Goal: Entertainment & Leisure: Consume media (video, audio)

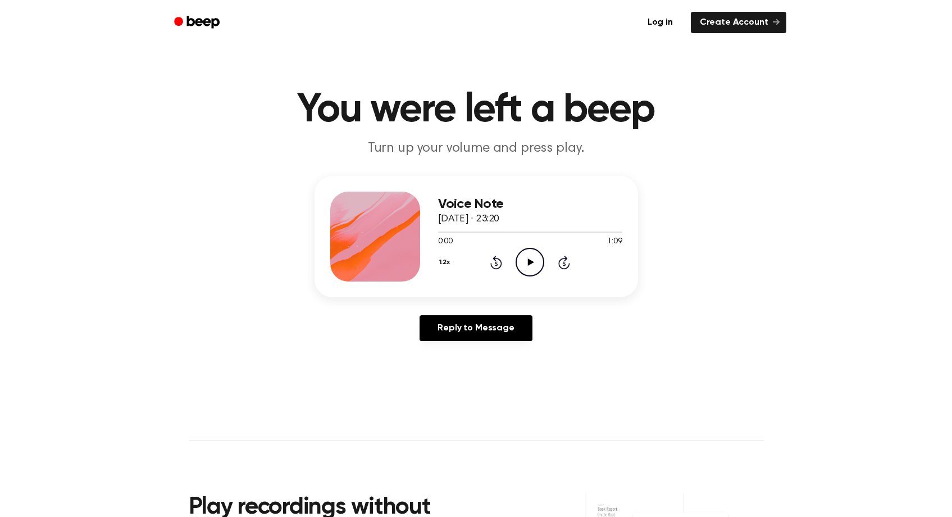
click at [531, 264] on icon "Play Audio" at bounding box center [529, 262] width 29 height 29
click at [524, 259] on icon "Play Audio" at bounding box center [529, 262] width 29 height 29
click at [536, 267] on icon "Play Audio" at bounding box center [529, 262] width 29 height 29
click at [529, 267] on icon "Play Audio" at bounding box center [529, 262] width 29 height 29
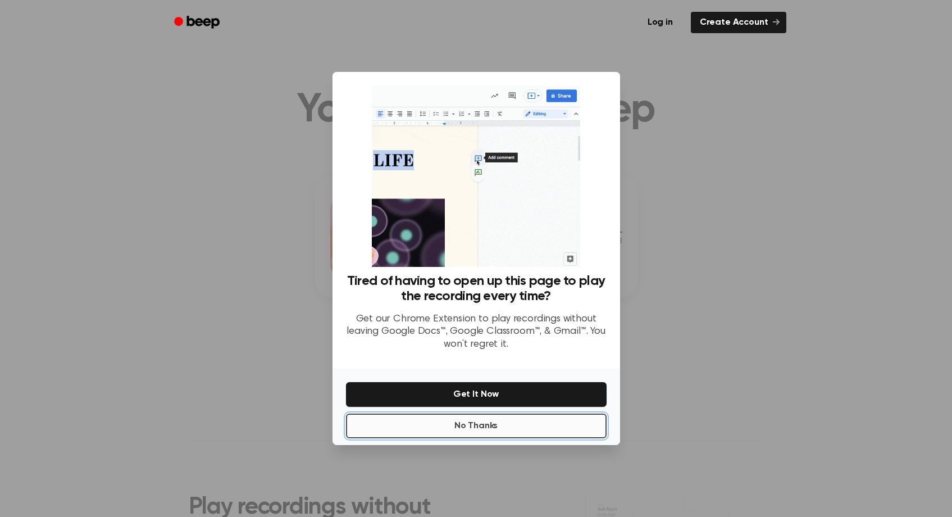
click at [486, 431] on button "No Thanks" at bounding box center [476, 425] width 261 height 25
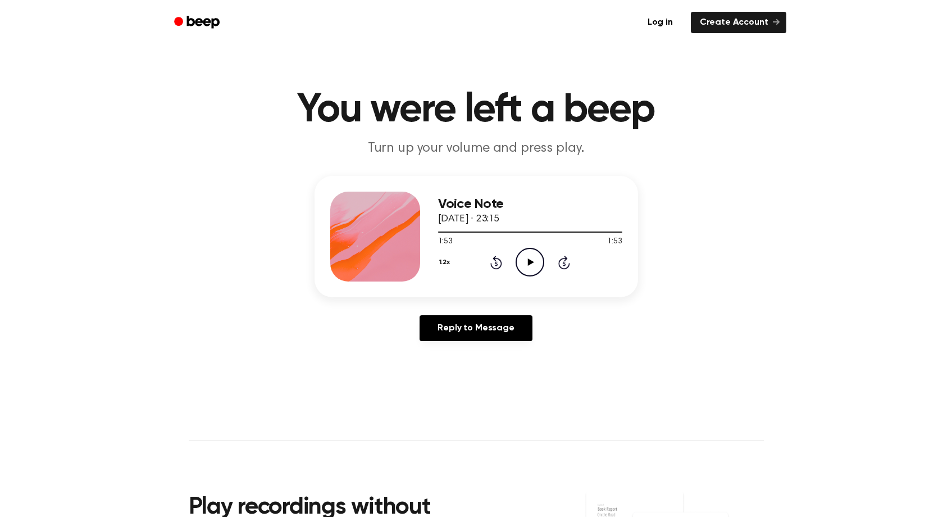
click at [528, 262] on icon at bounding box center [531, 261] width 6 height 7
click at [445, 264] on button "1.2x" at bounding box center [446, 262] width 16 height 19
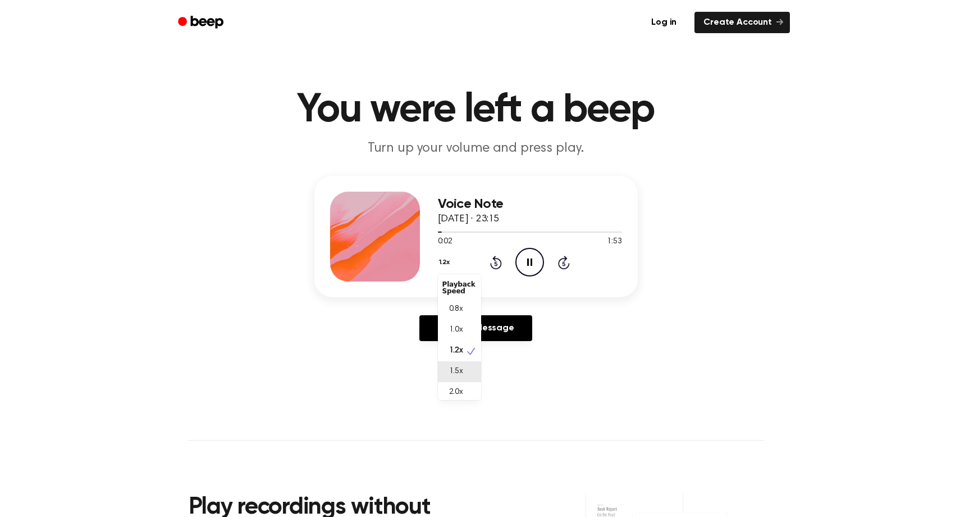
click at [458, 368] on span "1.5x" at bounding box center [456, 372] width 14 height 12
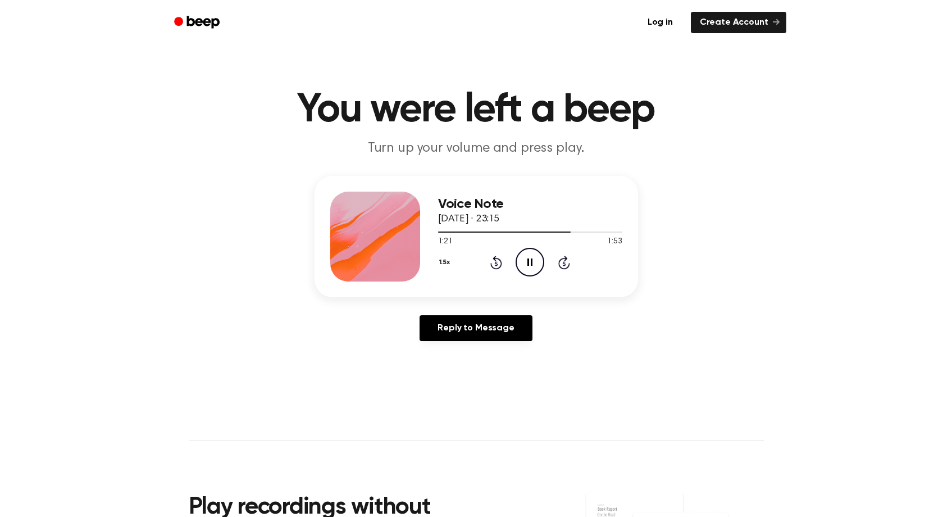
click at [498, 263] on icon "Rewind 5 seconds" at bounding box center [496, 262] width 12 height 15
click at [538, 262] on icon "Play Audio" at bounding box center [529, 262] width 29 height 29
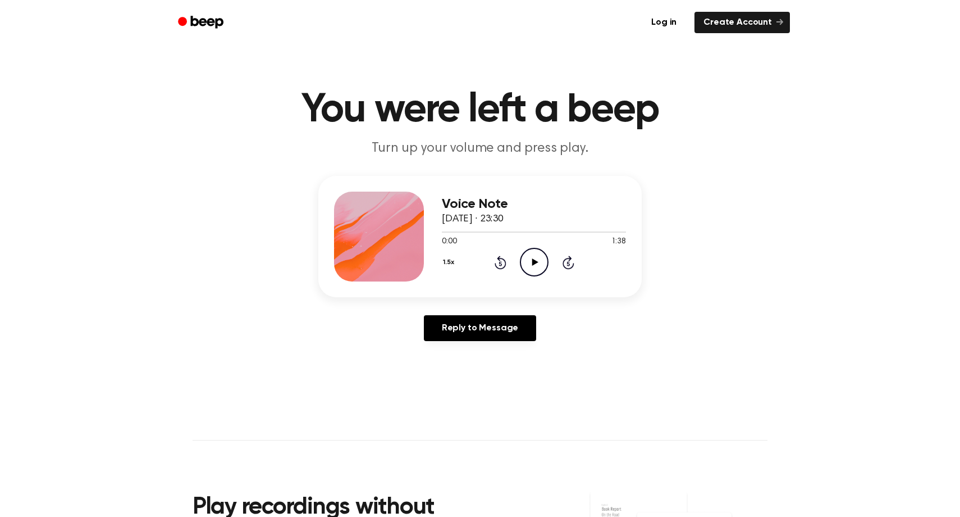
click at [446, 268] on button "1.5x" at bounding box center [450, 262] width 16 height 19
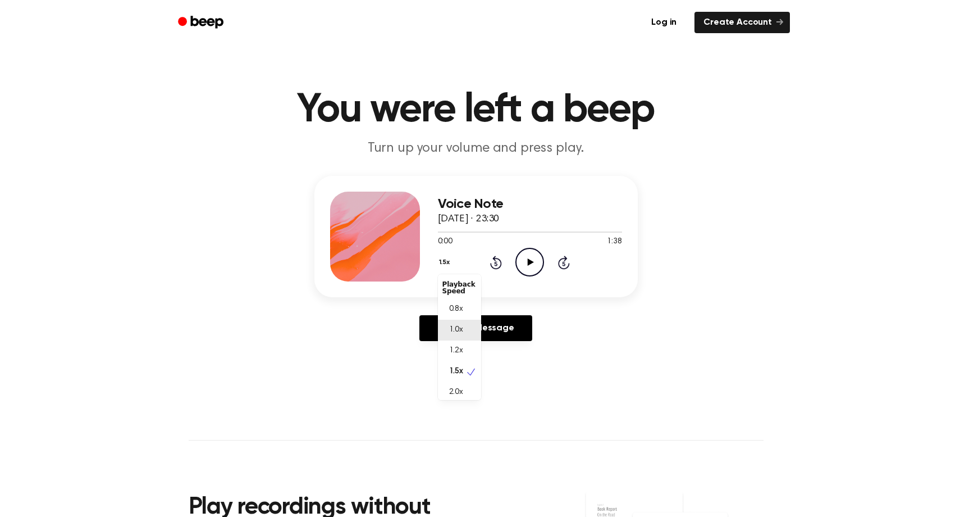
click at [454, 331] on span "1.0x" at bounding box center [456, 330] width 14 height 12
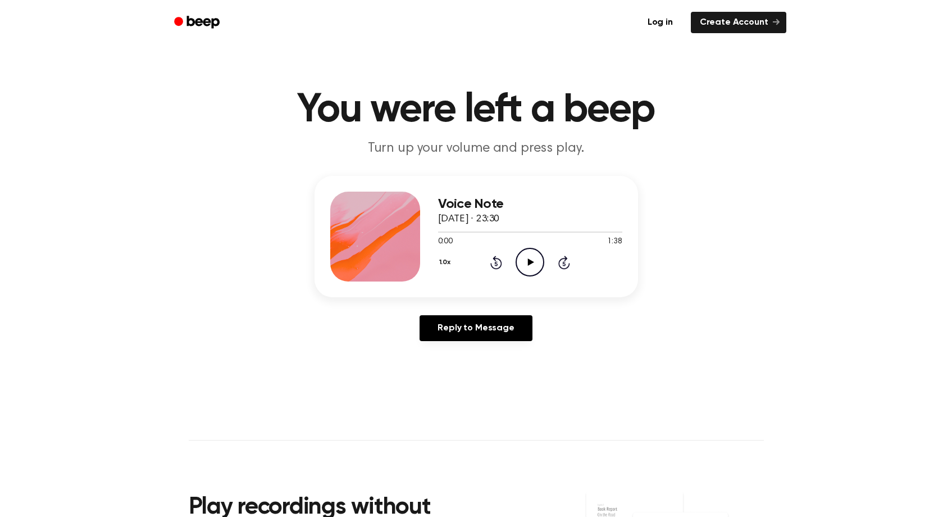
click at [527, 257] on icon "Play Audio" at bounding box center [529, 262] width 29 height 29
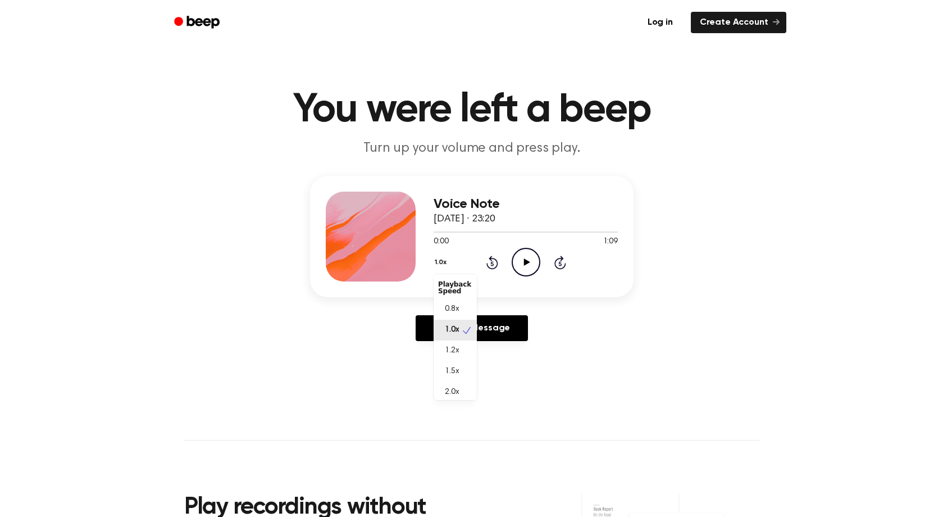
click at [446, 261] on button "1.0x" at bounding box center [441, 262] width 17 height 19
click at [460, 380] on div "1.5x" at bounding box center [459, 371] width 43 height 21
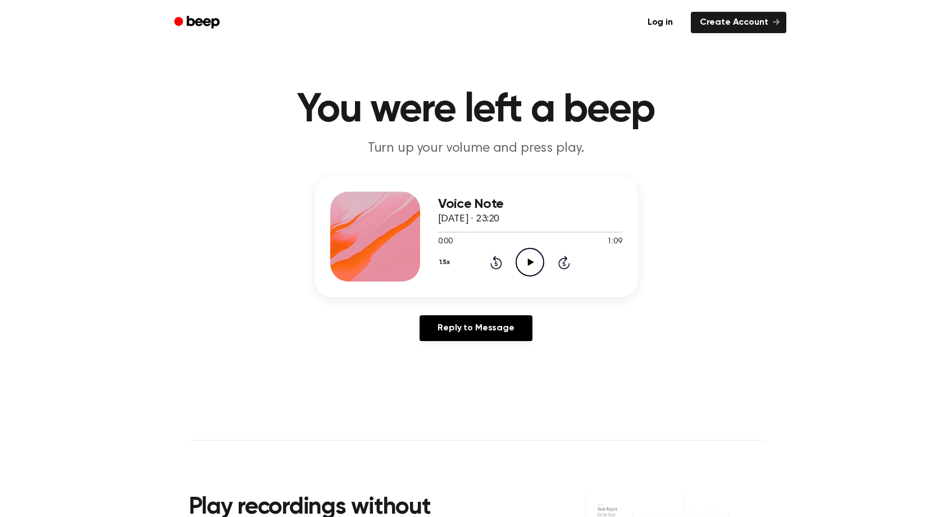
click at [520, 264] on icon "Play Audio" at bounding box center [529, 262] width 29 height 29
click at [531, 257] on icon "Play Audio" at bounding box center [529, 262] width 29 height 29
click at [494, 257] on icon at bounding box center [496, 261] width 12 height 13
click at [499, 257] on icon "Rewind 5 seconds" at bounding box center [496, 262] width 12 height 15
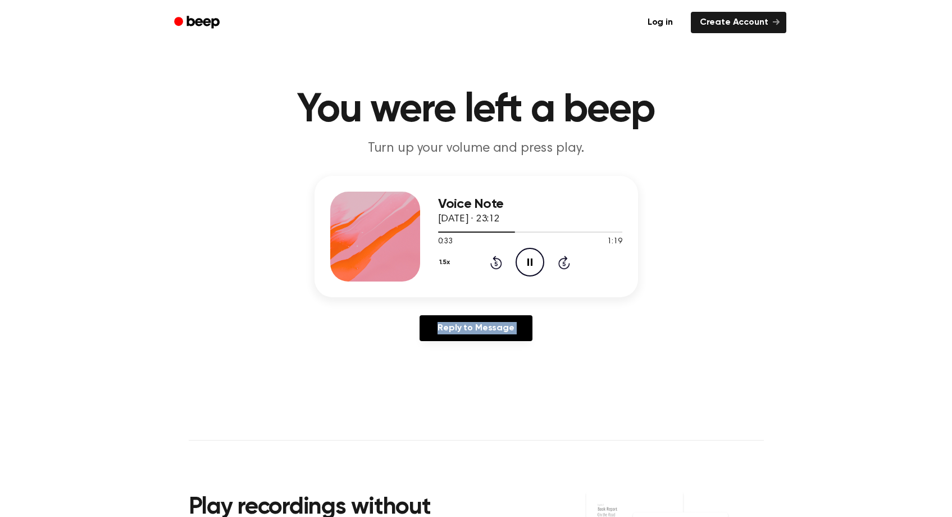
click at [499, 257] on icon "Rewind 5 seconds" at bounding box center [496, 262] width 12 height 15
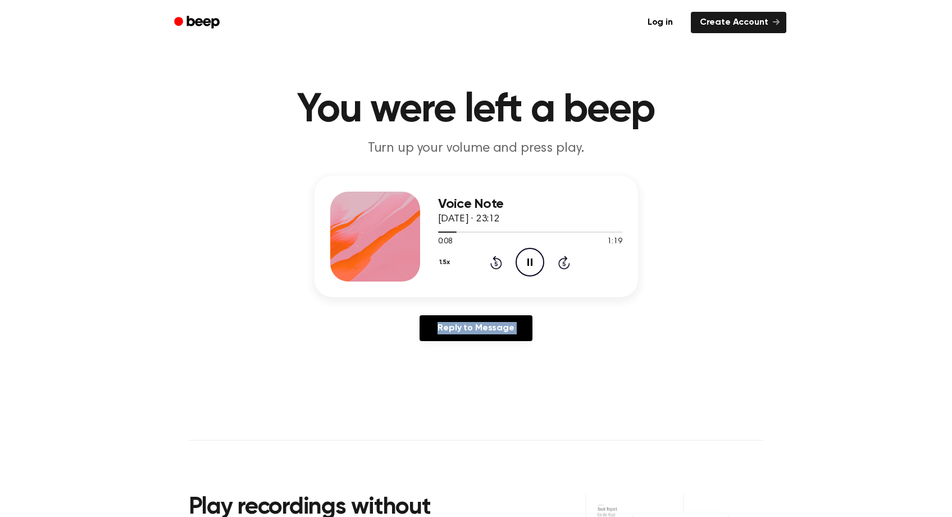
click at [499, 257] on icon "Rewind 5 seconds" at bounding box center [496, 262] width 12 height 15
click at [499, 264] on icon "Rewind 5 seconds" at bounding box center [496, 262] width 12 height 15
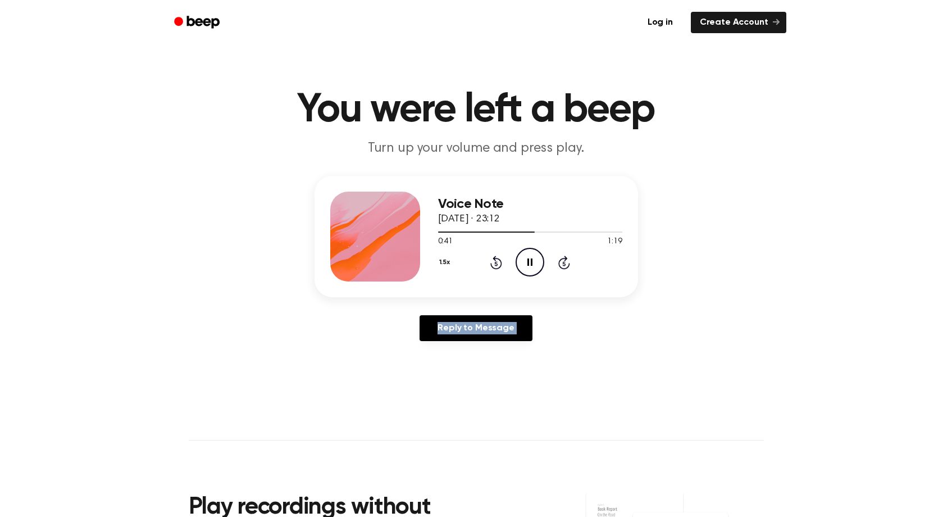
click at [499, 264] on icon "Rewind 5 seconds" at bounding box center [496, 262] width 12 height 15
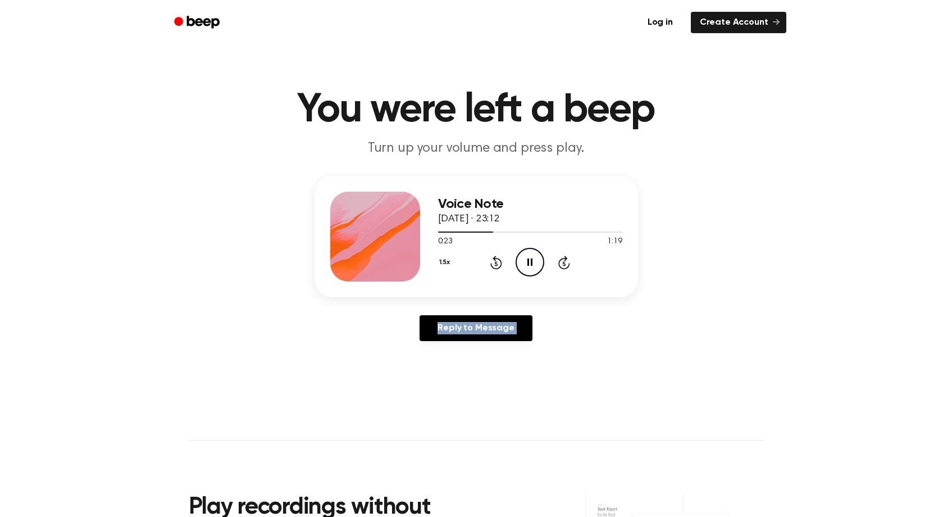
click at [499, 264] on icon "Rewind 5 seconds" at bounding box center [496, 262] width 12 height 15
click at [497, 263] on icon "Rewind 5 seconds" at bounding box center [496, 262] width 12 height 15
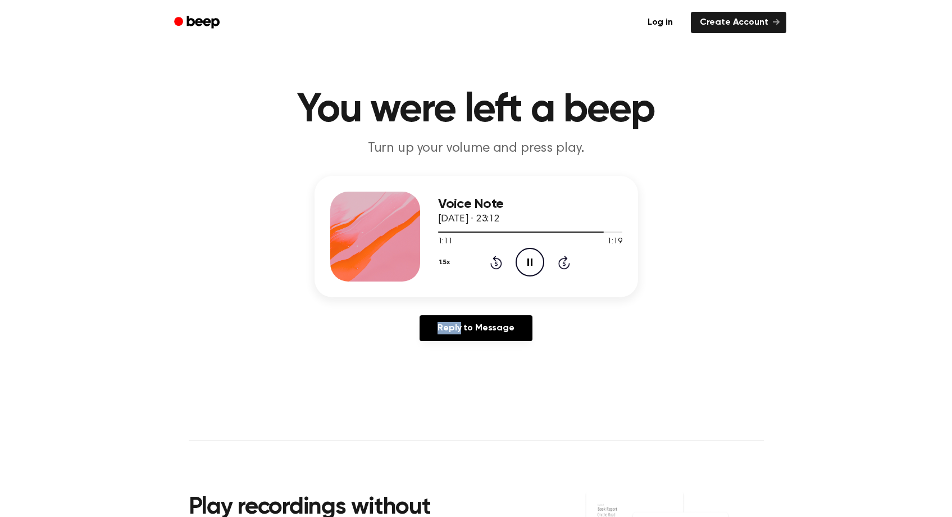
click at [497, 263] on icon "Rewind 5 seconds" at bounding box center [496, 262] width 12 height 15
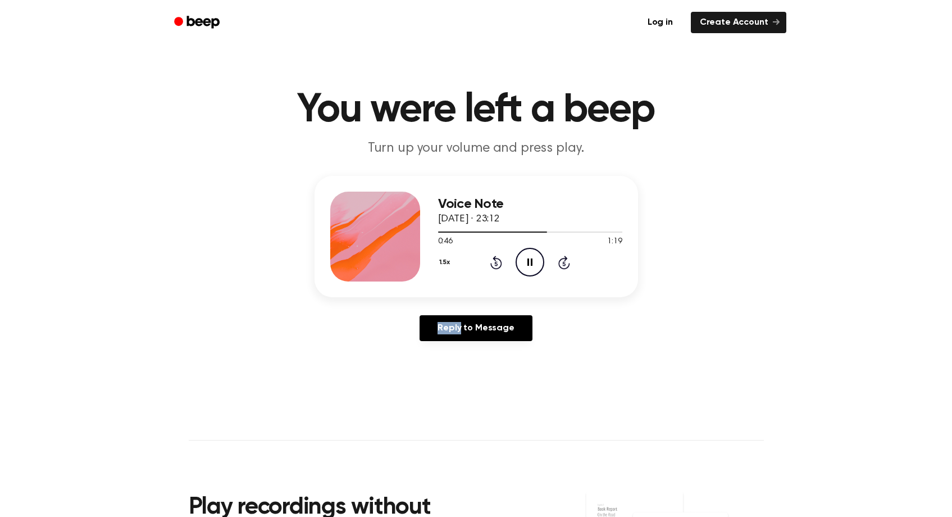
click at [497, 263] on icon "Rewind 5 seconds" at bounding box center [496, 262] width 12 height 15
click at [495, 259] on icon at bounding box center [496, 261] width 12 height 13
